Goal: Entertainment & Leisure: Consume media (video, audio)

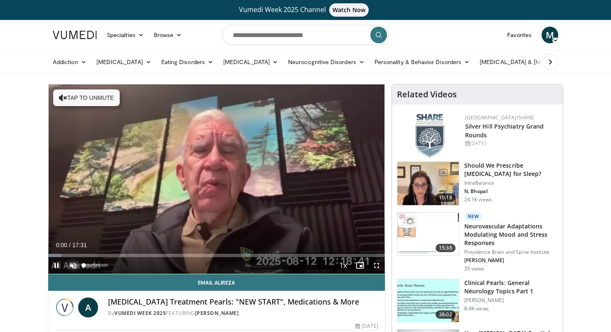
click at [76, 266] on span "Video Player" at bounding box center [73, 265] width 17 height 17
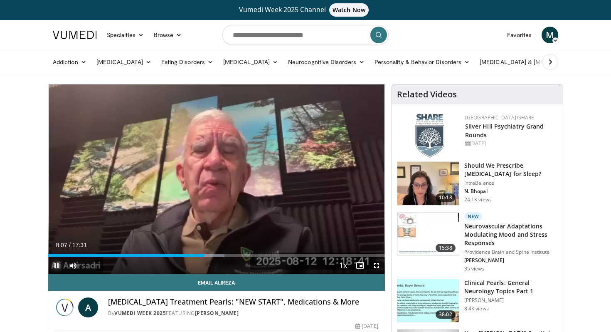
click at [59, 262] on span "Video Player" at bounding box center [56, 265] width 17 height 17
